Goal: Task Accomplishment & Management: Manage account settings

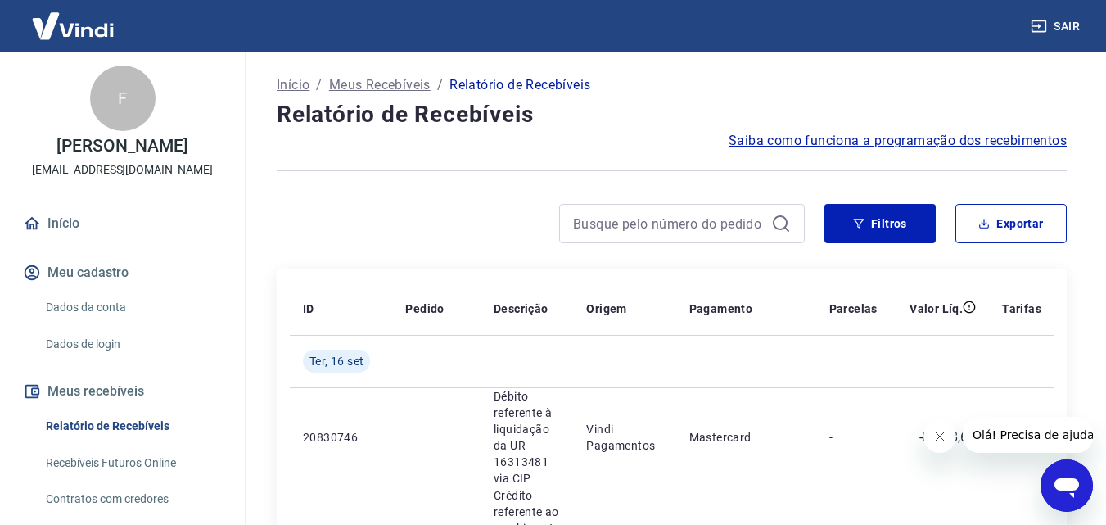
click at [933, 435] on icon "Fechar mensagem da empresa" at bounding box center [938, 436] width 13 height 13
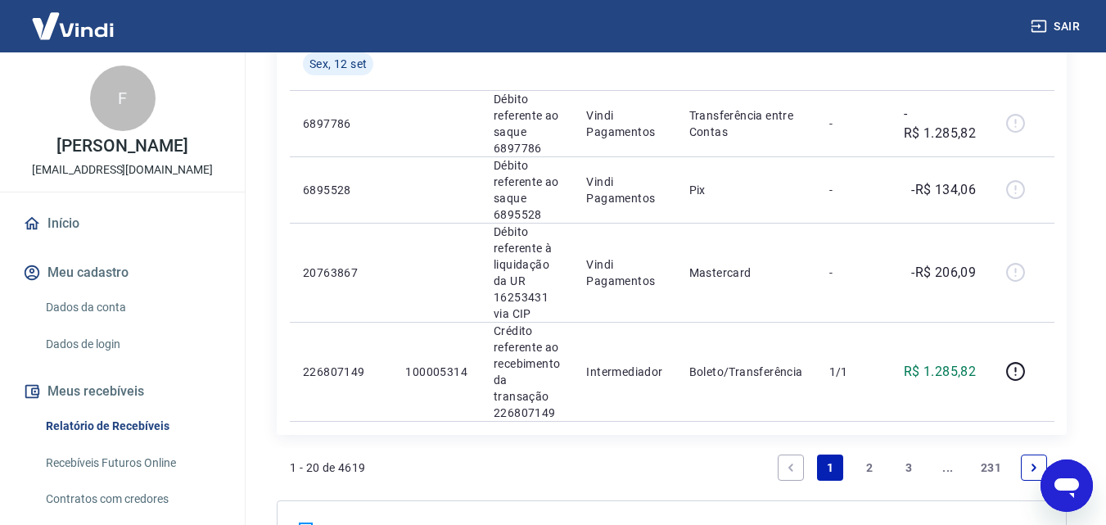
scroll to position [2128, 0]
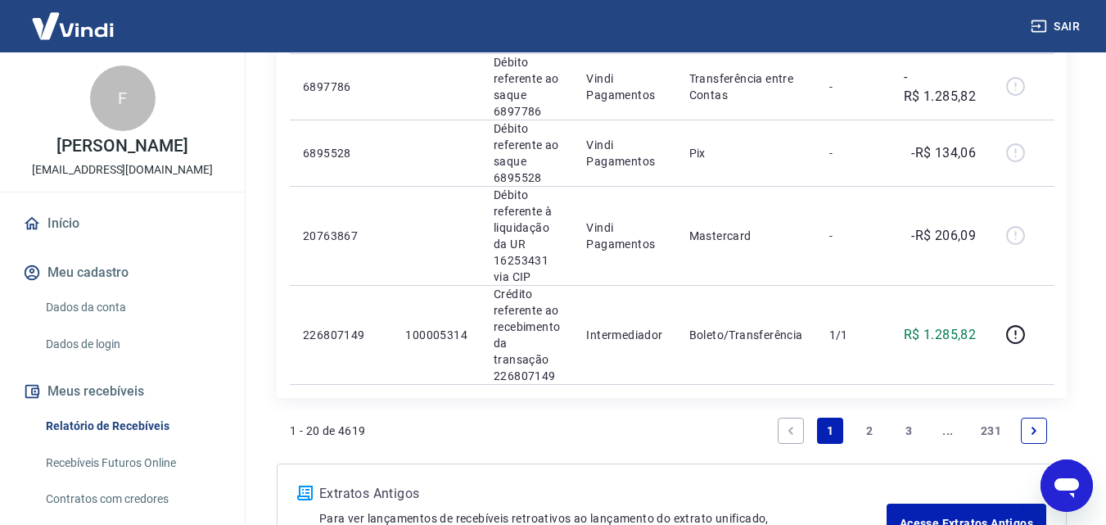
click at [872, 431] on link "2" at bounding box center [869, 430] width 26 height 26
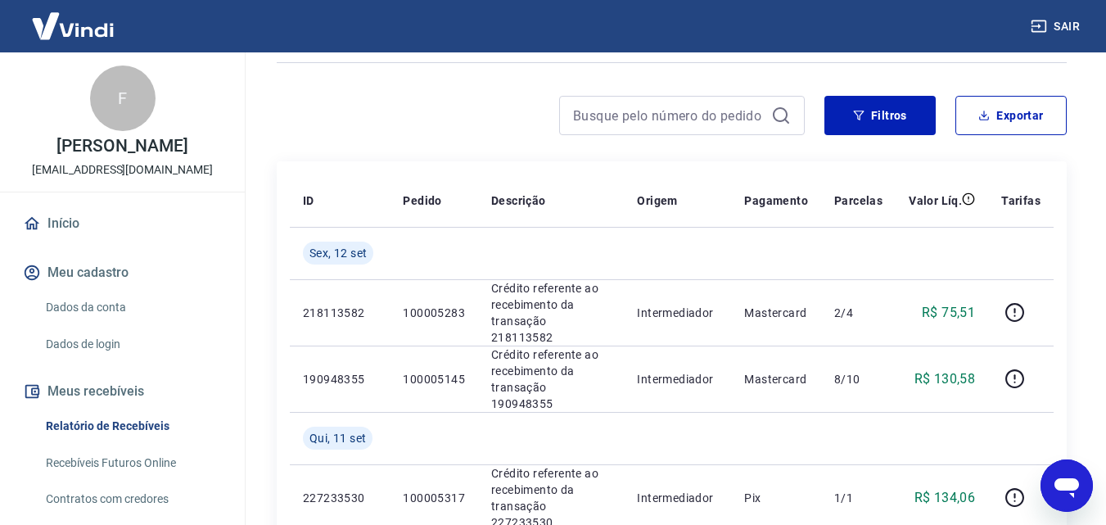
scroll to position [164, 0]
